Goal: Task Accomplishment & Management: Use online tool/utility

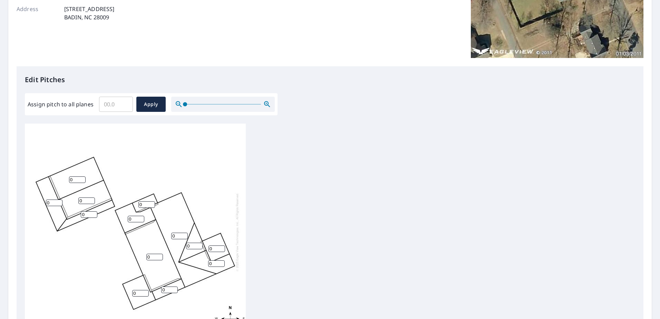
scroll to position [138, 0]
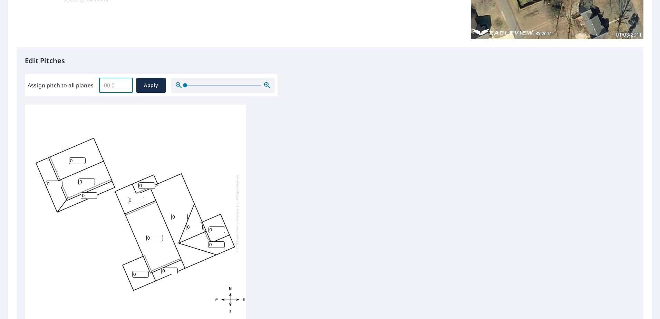
click at [120, 86] on input "Assign pitch to all planes" at bounding box center [116, 85] width 34 height 19
type input "12"
click at [142, 80] on button "Apply" at bounding box center [150, 85] width 29 height 15
type input "12"
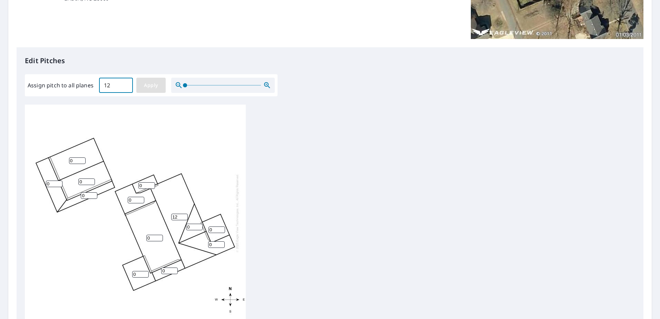
type input "12"
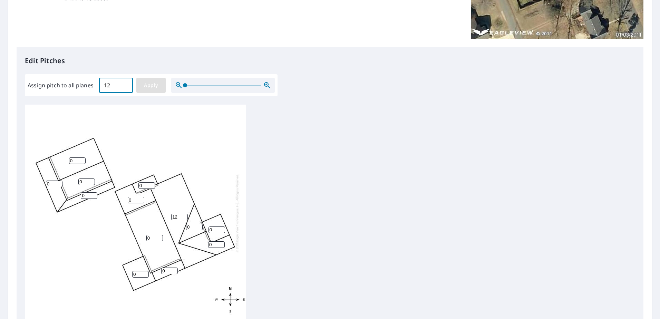
type input "12"
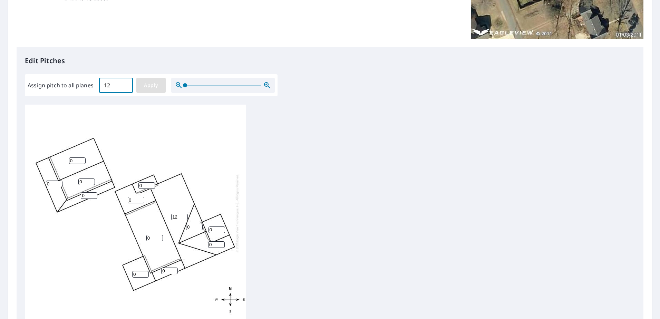
type input "12"
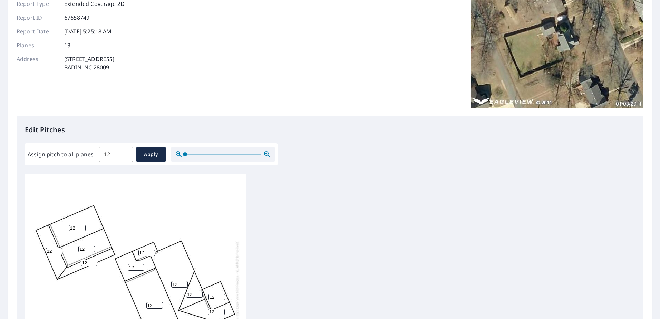
scroll to position [7, 0]
drag, startPoint x: 79, startPoint y: 224, endPoint x: 60, endPoint y: 221, distance: 18.5
click at [60, 221] on div "12 12 12 12 12 12 12 12 12 12 12 12 12" at bounding box center [135, 280] width 221 height 217
type input "7"
drag, startPoint x: 56, startPoint y: 247, endPoint x: 44, endPoint y: 247, distance: 11.7
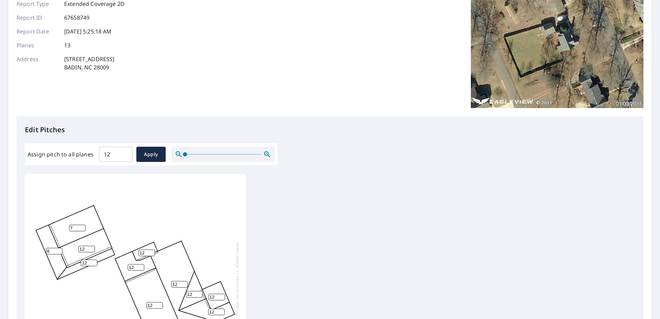
click at [46, 248] on input "8" at bounding box center [54, 251] width 17 height 7
drag, startPoint x: 54, startPoint y: 248, endPoint x: 33, endPoint y: 246, distance: 21.5
click at [33, 246] on div "12 12 7 12 8 12 12 12 12 12 12 12 12" at bounding box center [135, 280] width 221 height 217
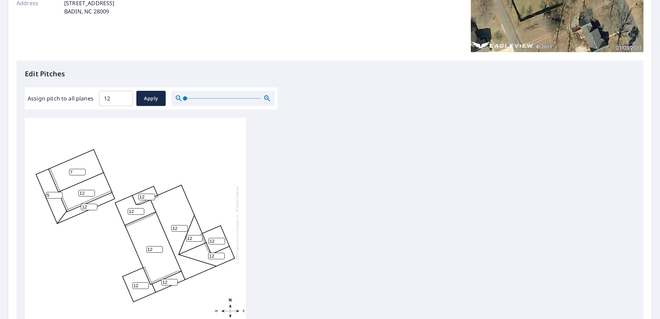
scroll to position [138, 0]
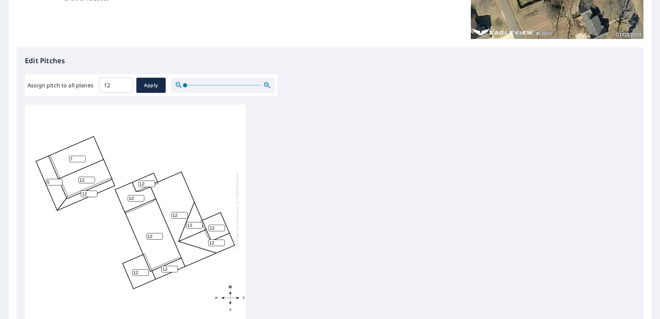
type input "5"
drag, startPoint x: 153, startPoint y: 231, endPoint x: 135, endPoint y: 227, distance: 17.6
click at [135, 227] on div "12 12 7 12 5 12 12 12 12 12 12 12 12" at bounding box center [135, 211] width 221 height 217
type input "5"
click at [106, 244] on div "12 5 7 12 5 12 12 12 12 12 12 12 12" at bounding box center [135, 211] width 221 height 217
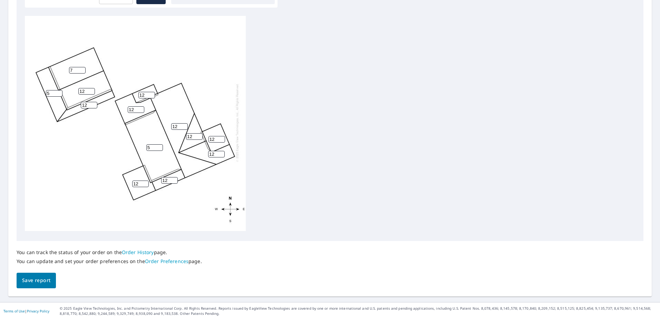
scroll to position [228, 0]
click at [29, 273] on button "Save report" at bounding box center [36, 280] width 39 height 16
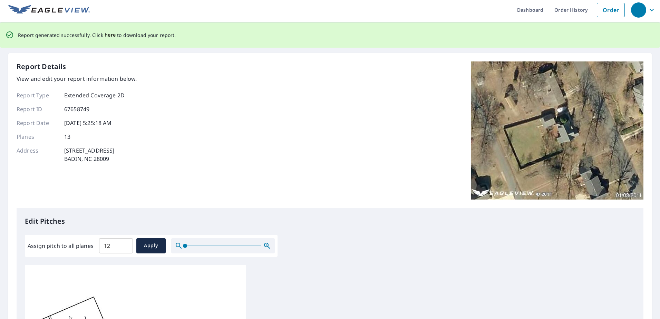
scroll to position [0, 0]
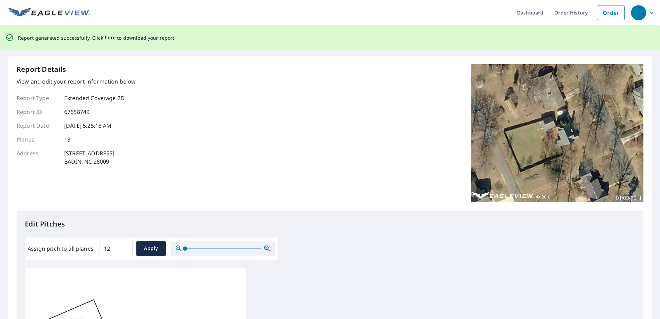
click at [105, 38] on span "here" at bounding box center [110, 38] width 11 height 9
